Goal: Register for event/course

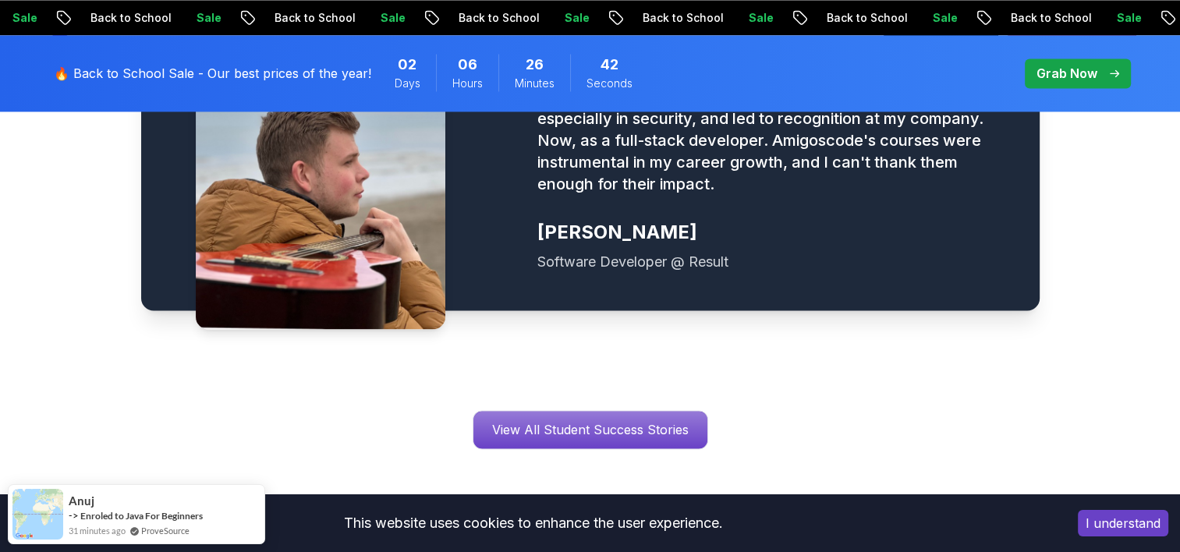
scroll to position [2524, 0]
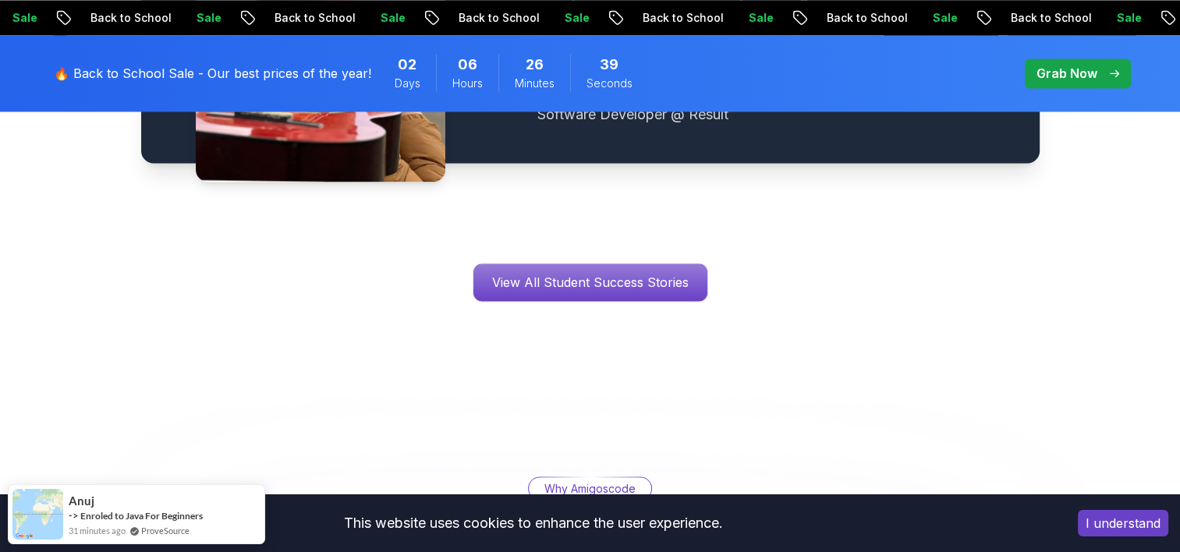
click at [1112, 524] on button "I understand" at bounding box center [1123, 523] width 91 height 27
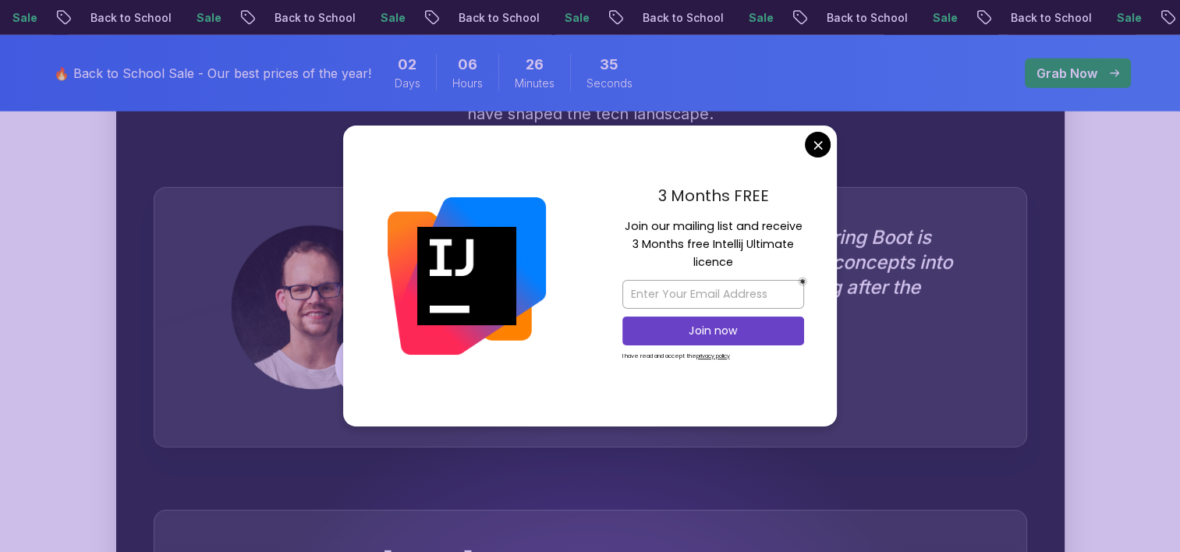
scroll to position [4341, 0]
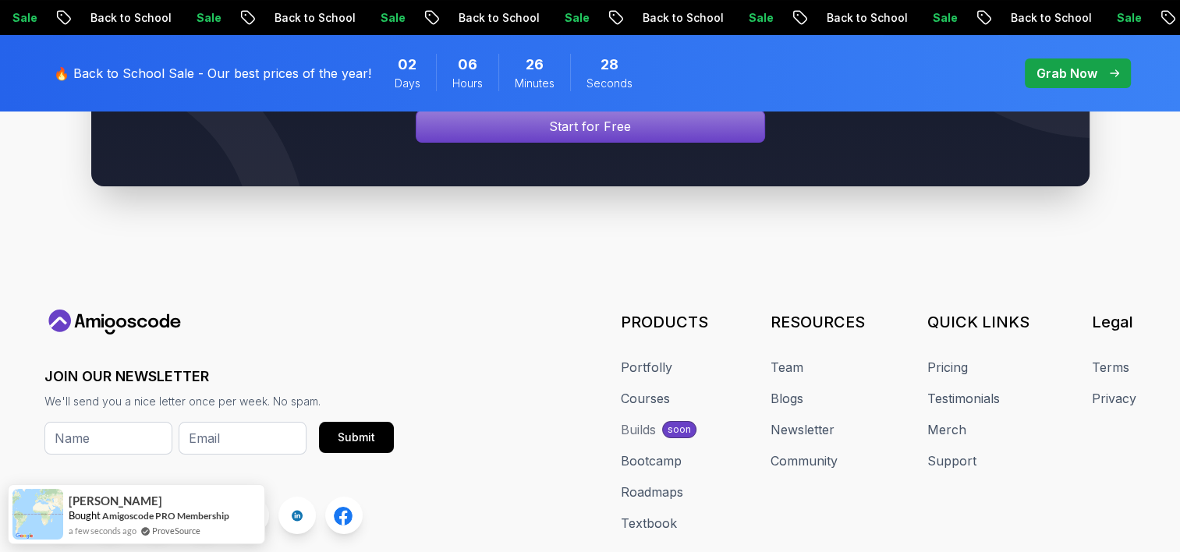
scroll to position [6046, 0]
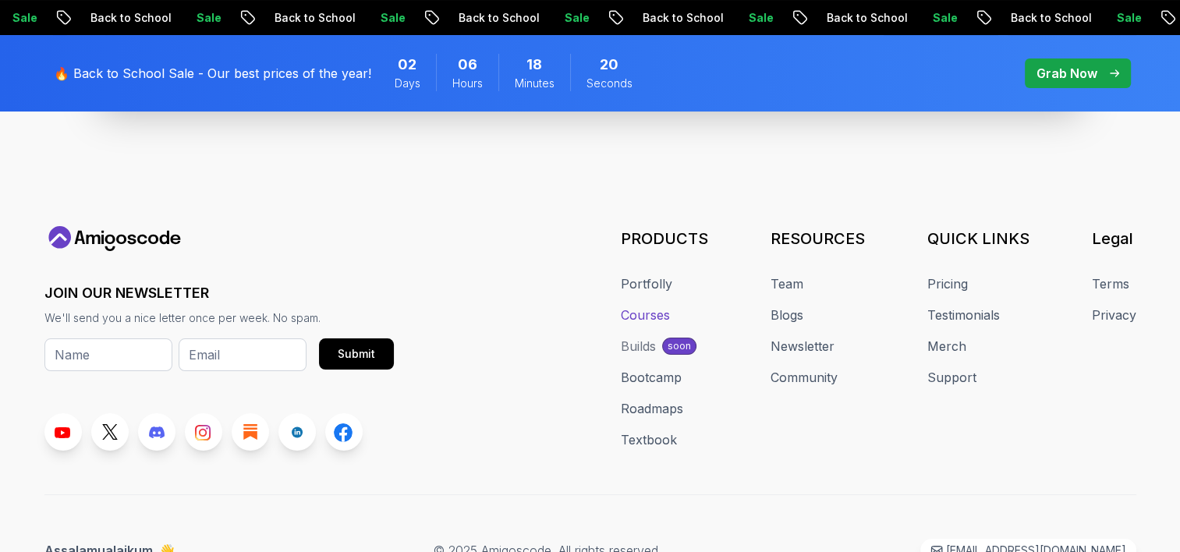
click at [633, 306] on link "Courses" at bounding box center [645, 315] width 49 height 19
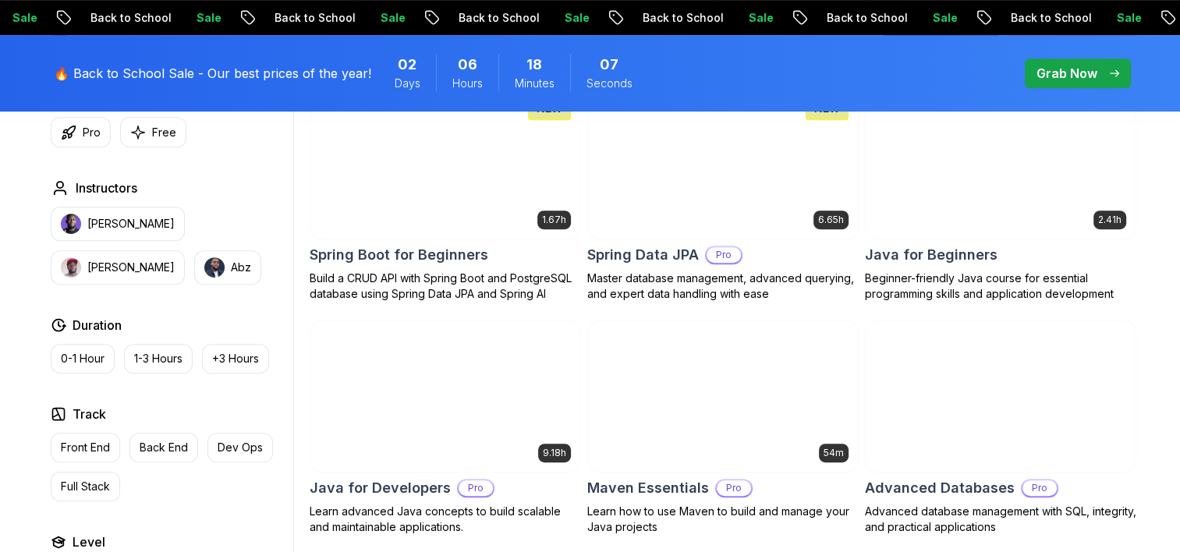
scroll to position [752, 0]
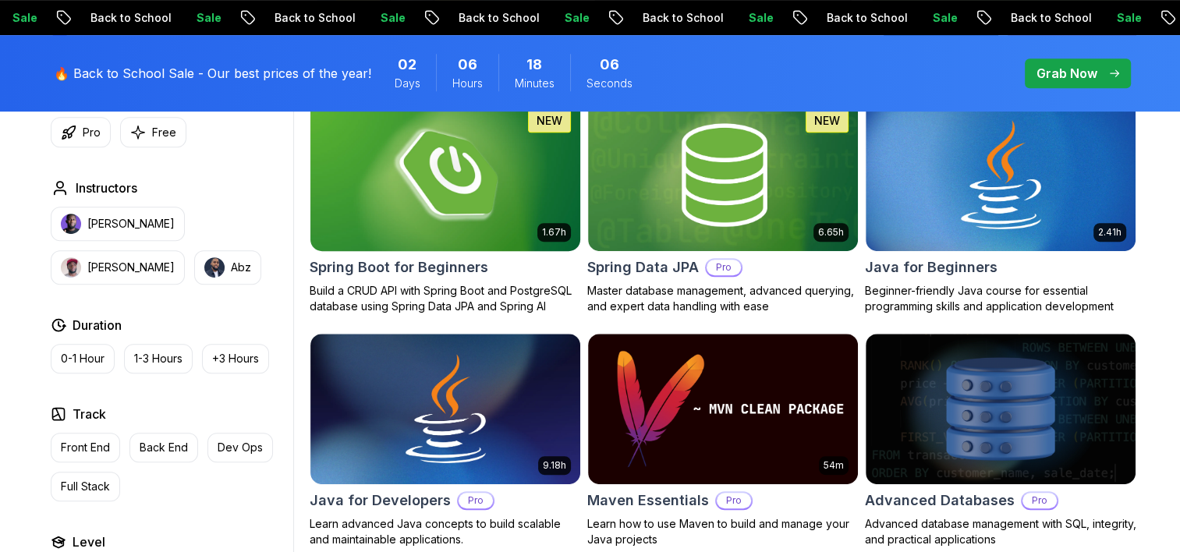
click at [434, 204] on img at bounding box center [444, 175] width 283 height 158
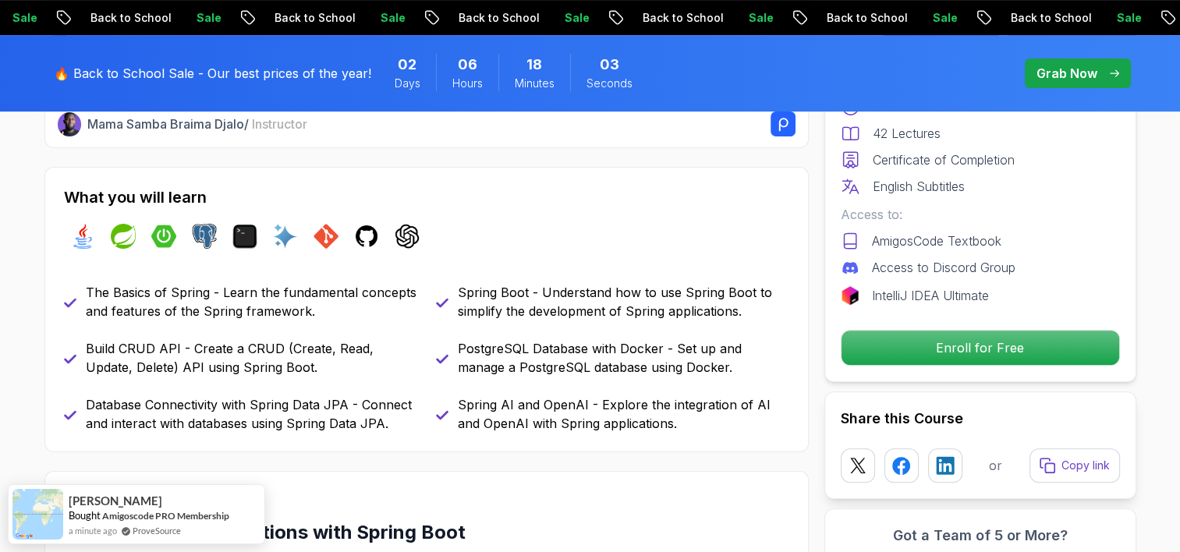
scroll to position [626, 0]
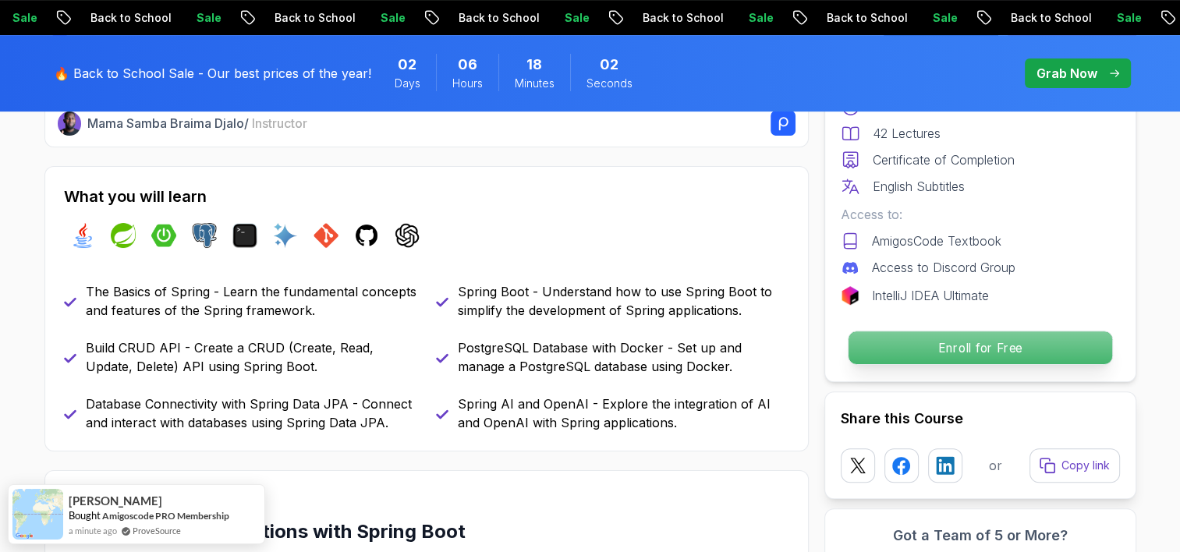
click at [939, 337] on p "Enroll for Free" at bounding box center [980, 348] width 264 height 33
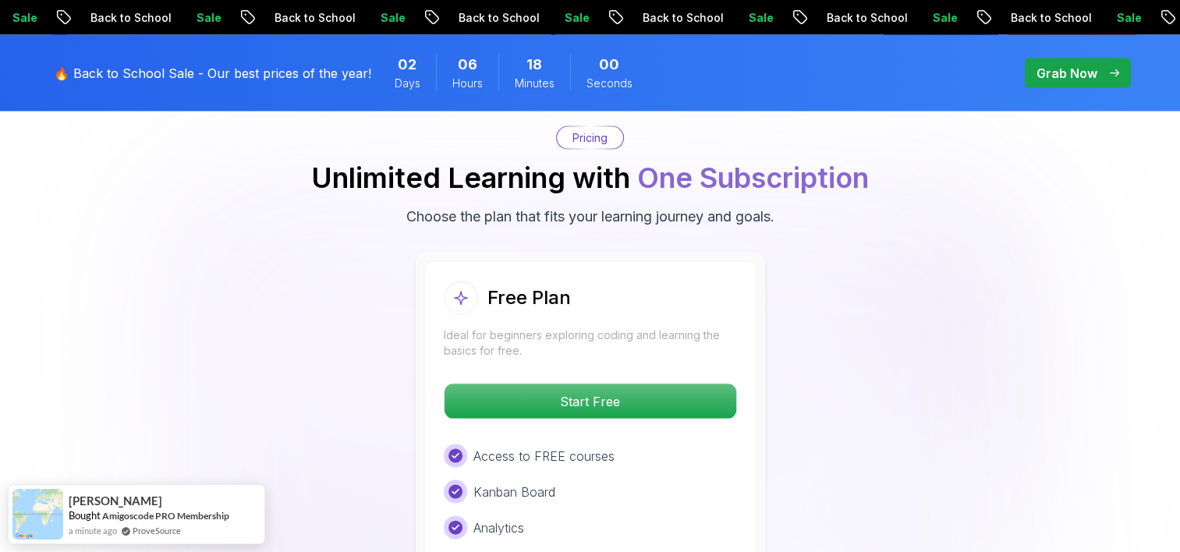
scroll to position [3330, 0]
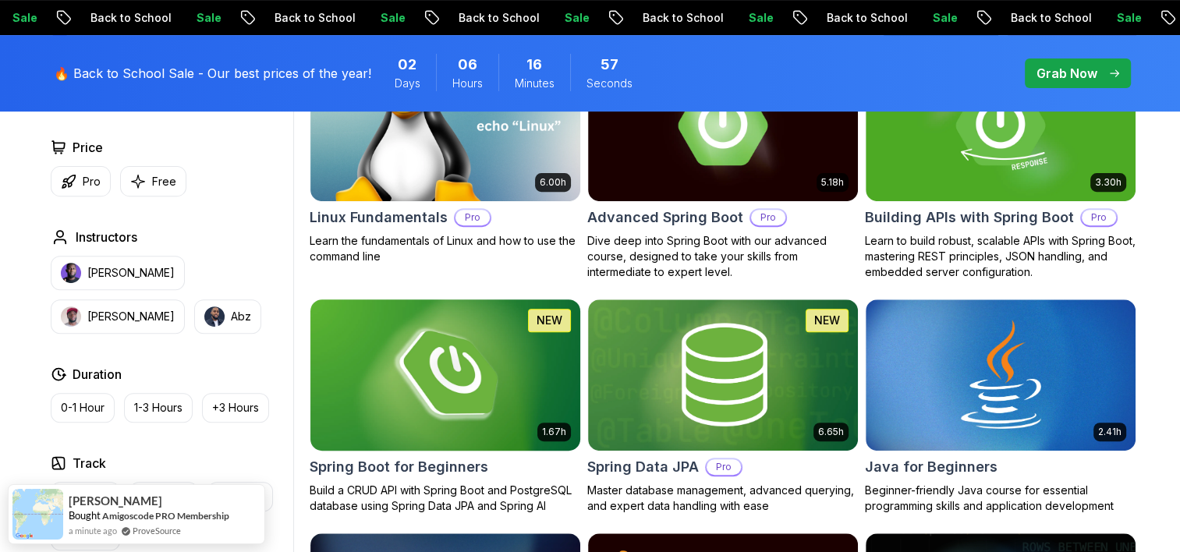
scroll to position [203, 0]
